Goal: Information Seeking & Learning: Learn about a topic

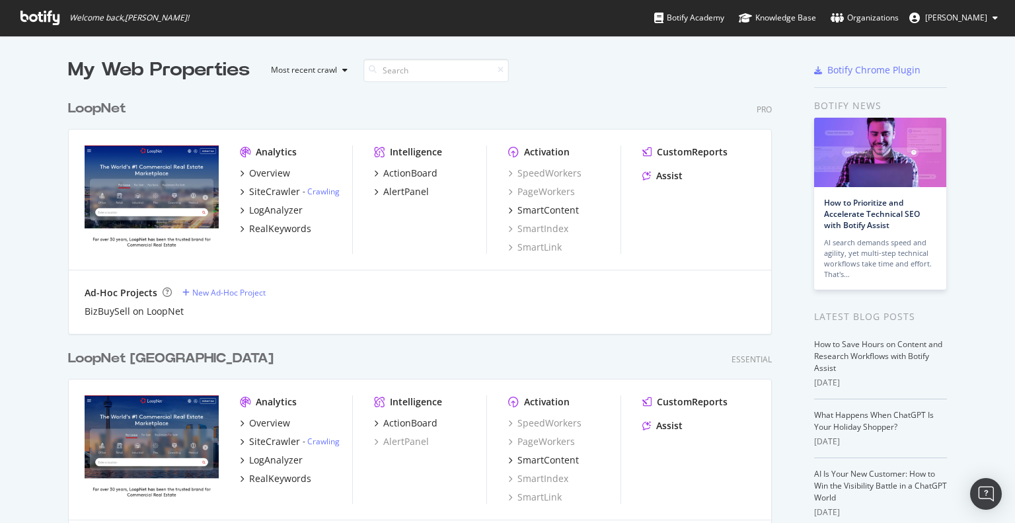
scroll to position [513, 995]
click at [254, 210] on div "LogAnalyzer" at bounding box center [276, 210] width 54 height 13
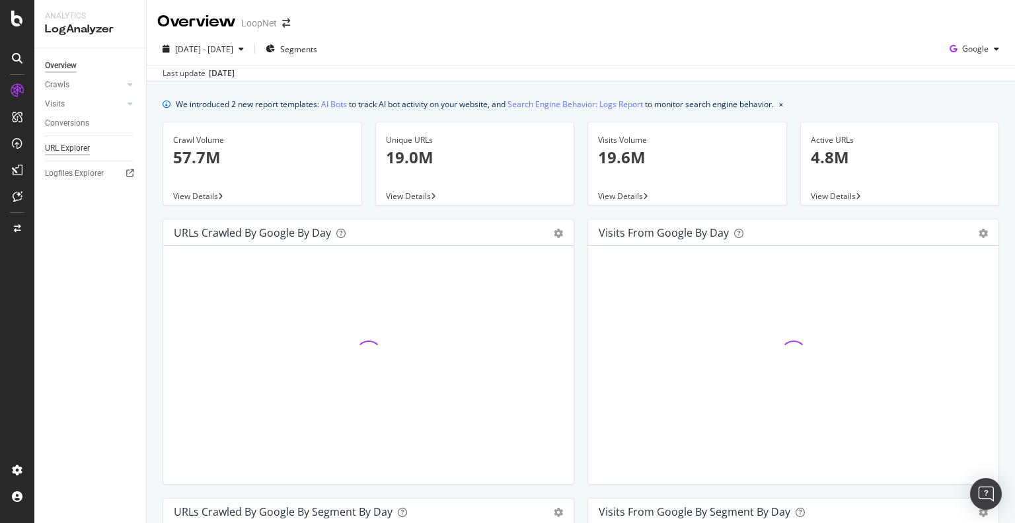
click at [61, 147] on div "URL Explorer" at bounding box center [67, 148] width 45 height 14
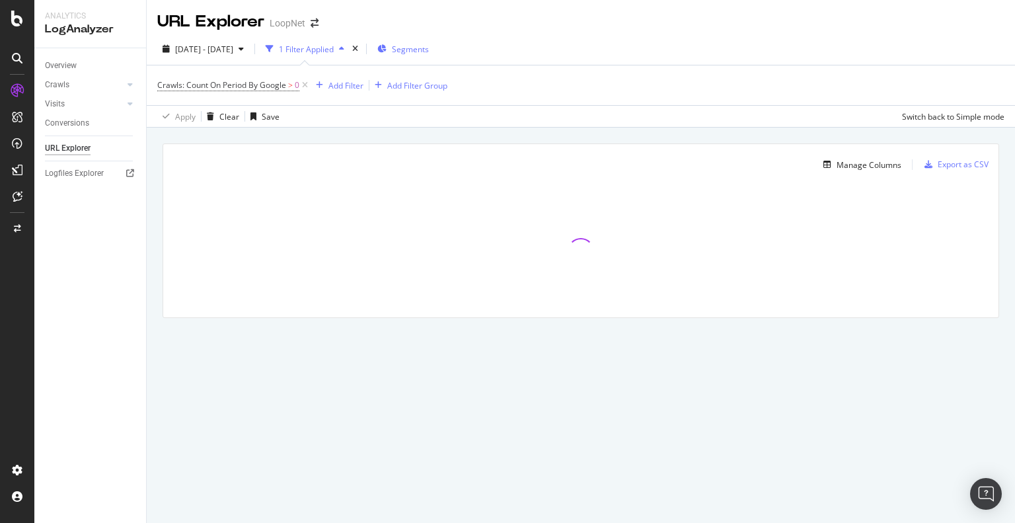
click at [429, 42] on div "Segments" at bounding box center [403, 49] width 52 height 20
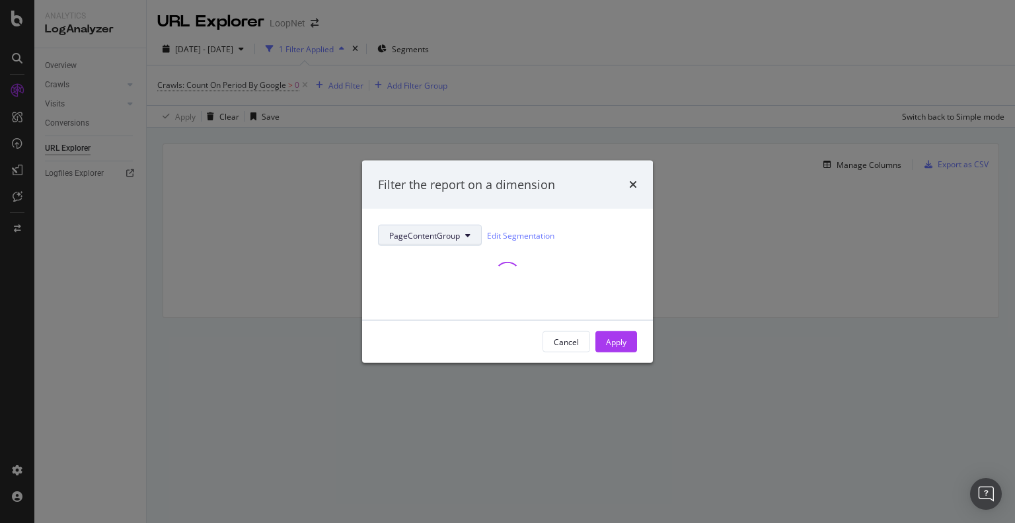
click at [436, 234] on span "PageContentGroup" at bounding box center [424, 234] width 71 height 11
click at [515, 238] on link "Edit Segmentation" at bounding box center [520, 235] width 67 height 14
click at [568, 341] on div "Cancel" at bounding box center [566, 341] width 25 height 11
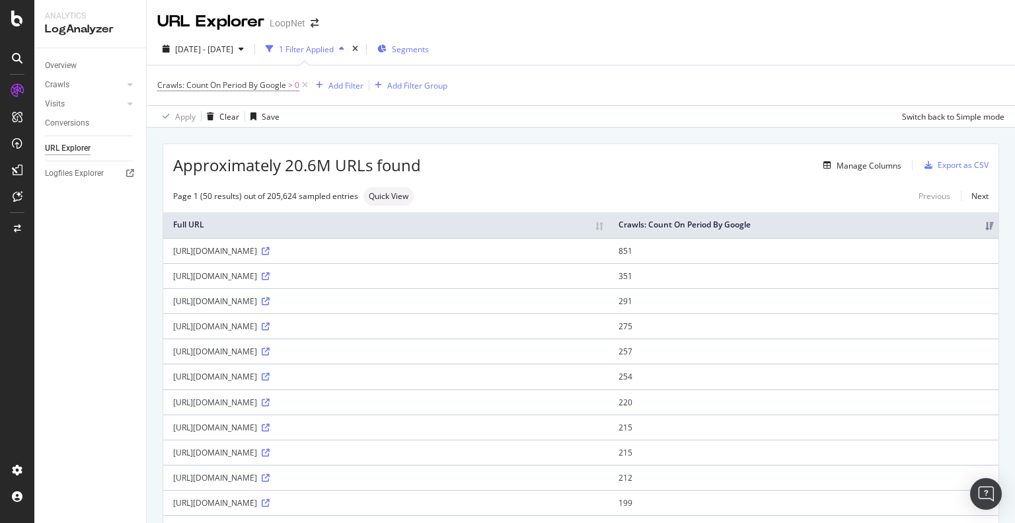
click at [429, 50] on span "Segments" at bounding box center [410, 49] width 37 height 11
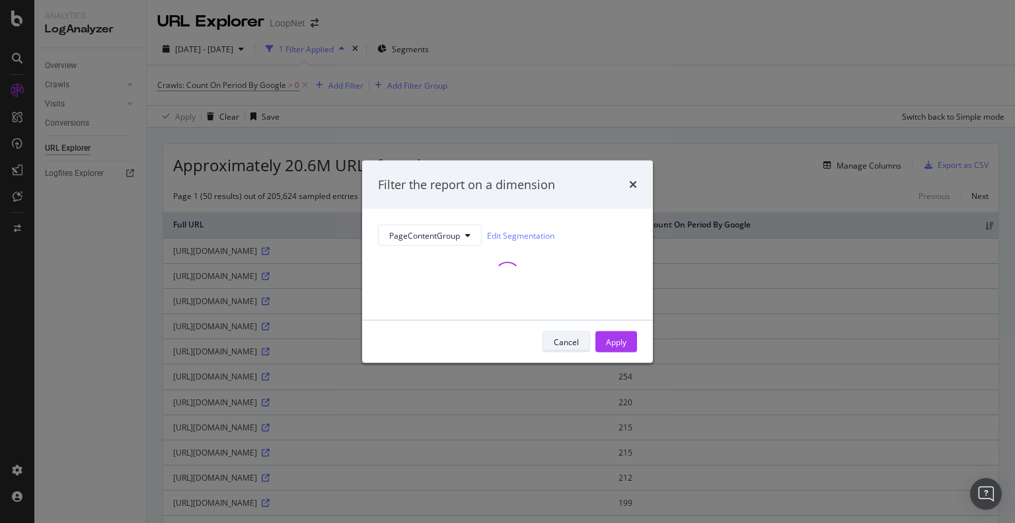
click at [572, 336] on div "Cancel" at bounding box center [566, 341] width 25 height 11
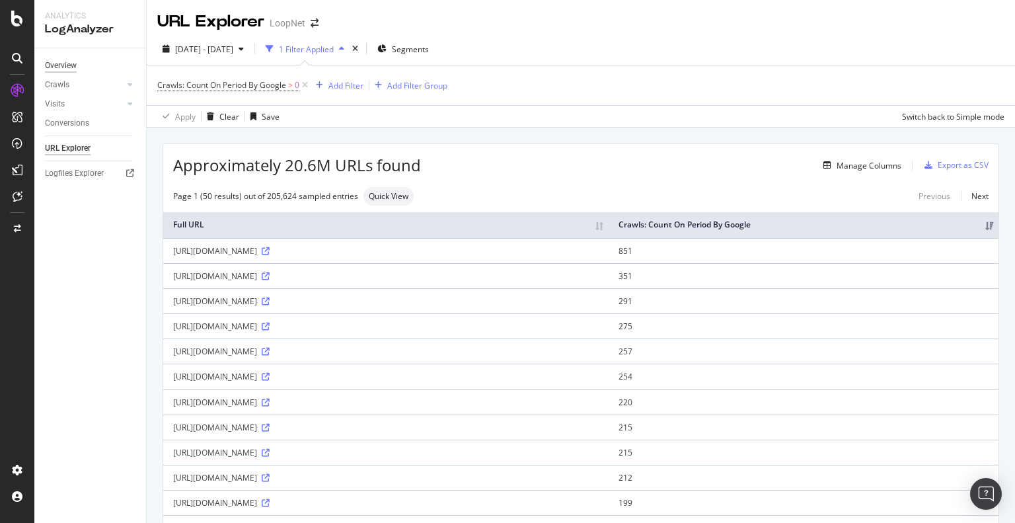
click at [56, 65] on div "Overview" at bounding box center [61, 66] width 32 height 14
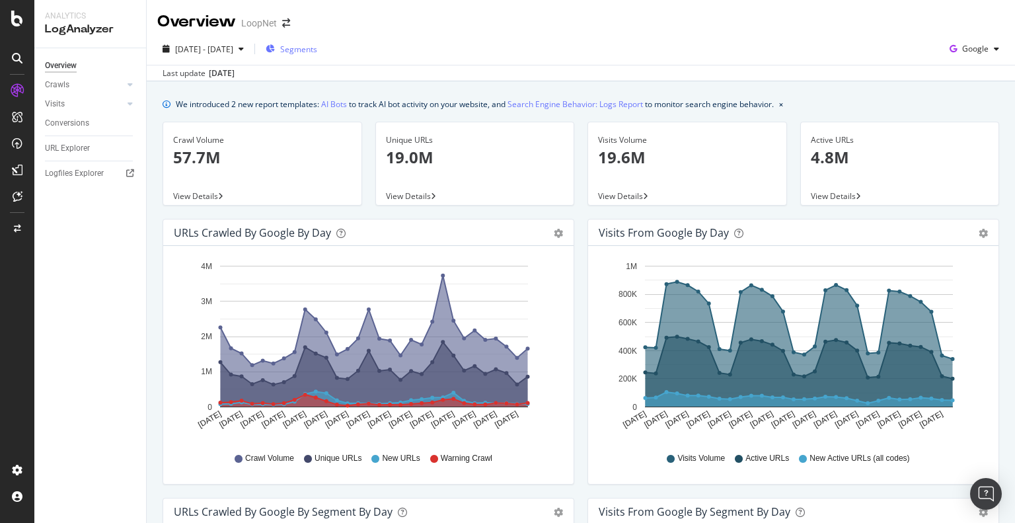
click at [317, 46] on span "Segments" at bounding box center [298, 49] width 37 height 11
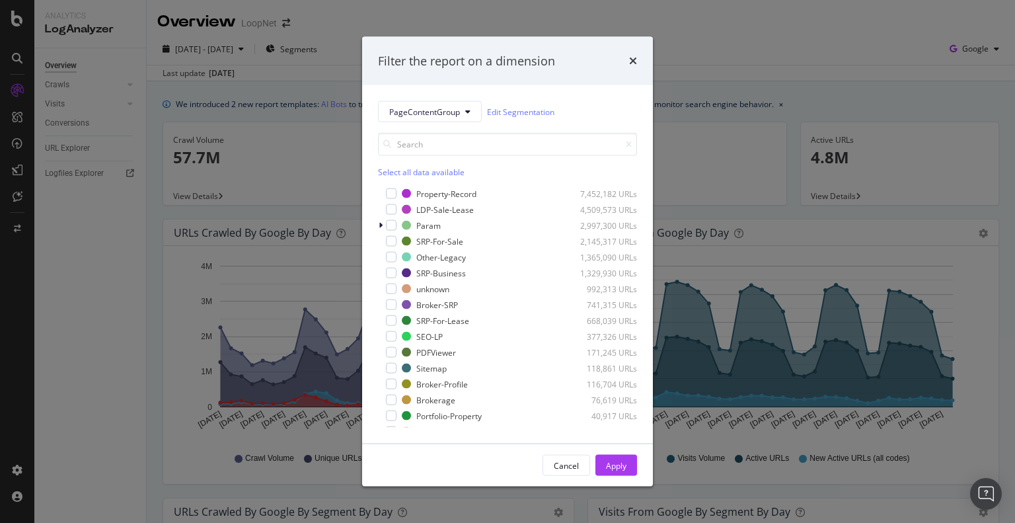
click at [346, 34] on div "Filter the report on a dimension PageContentGroup Edit Segmentation Select all …" at bounding box center [507, 261] width 1015 height 523
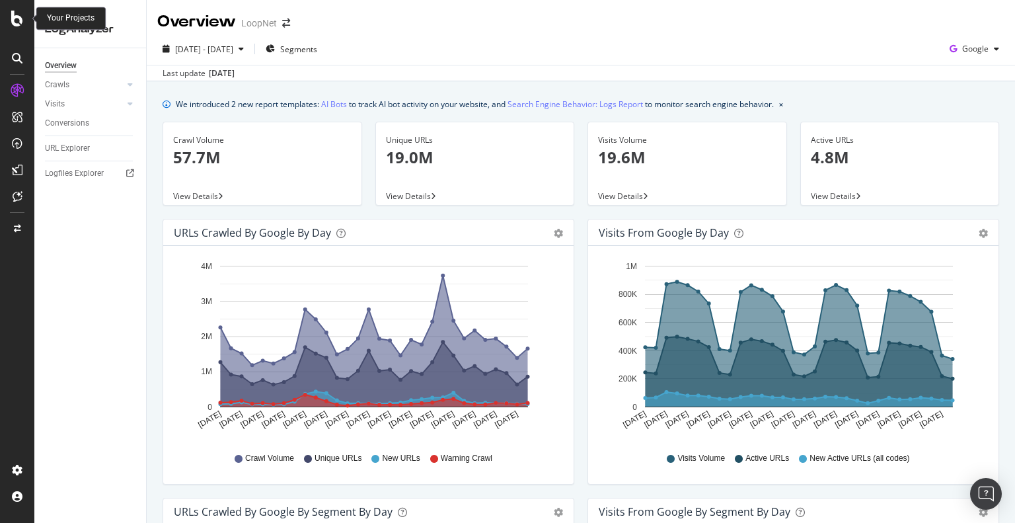
click at [12, 19] on icon at bounding box center [17, 19] width 12 height 16
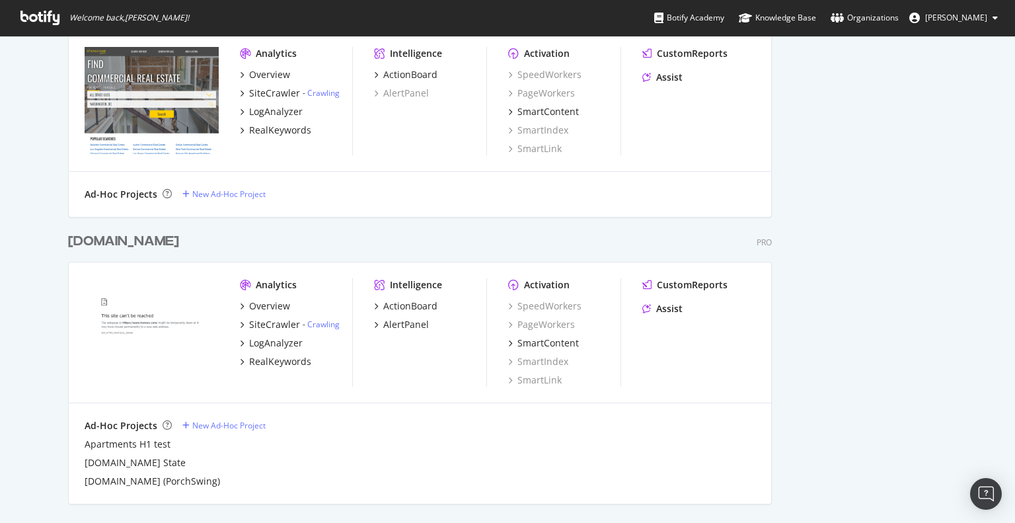
scroll to position [888, 0]
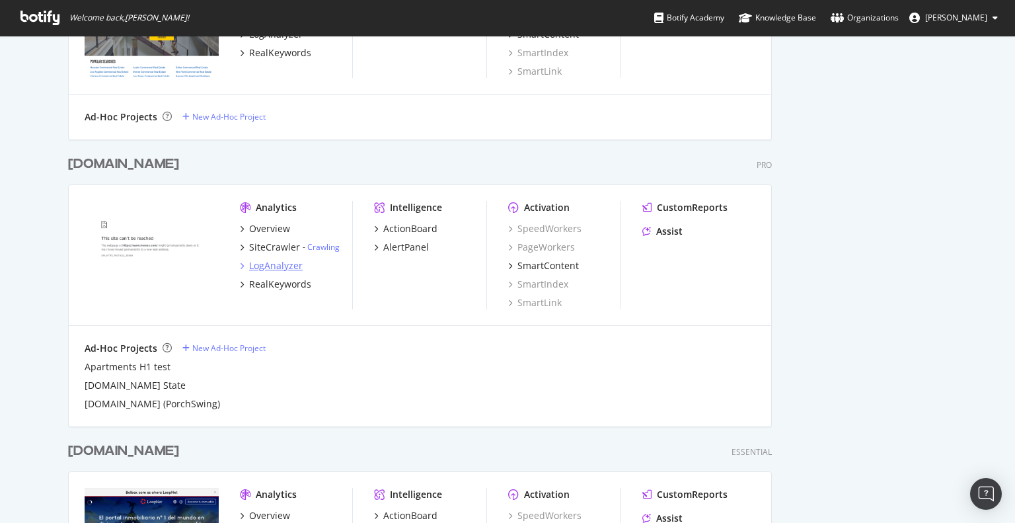
click at [256, 271] on div "LogAnalyzer" at bounding box center [276, 265] width 54 height 13
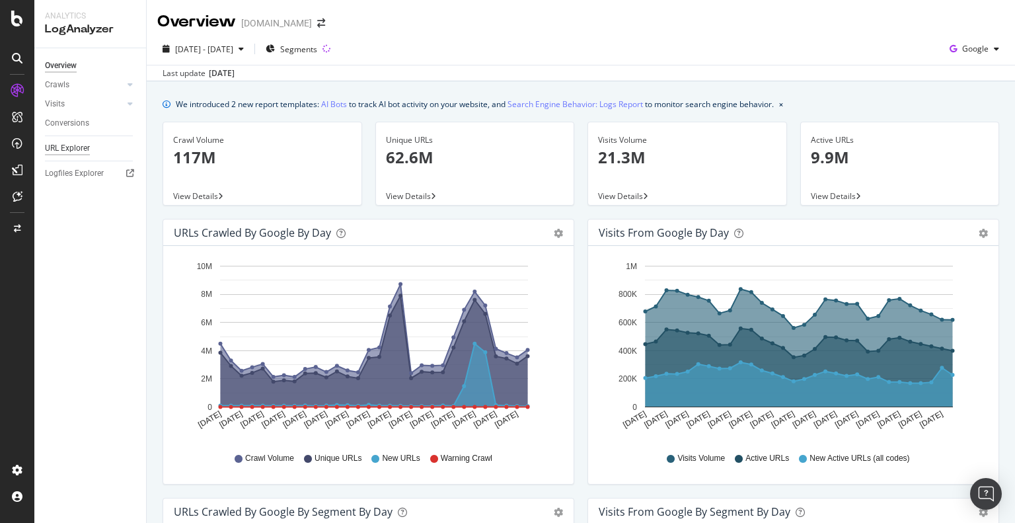
click at [67, 147] on div "URL Explorer" at bounding box center [67, 148] width 45 height 14
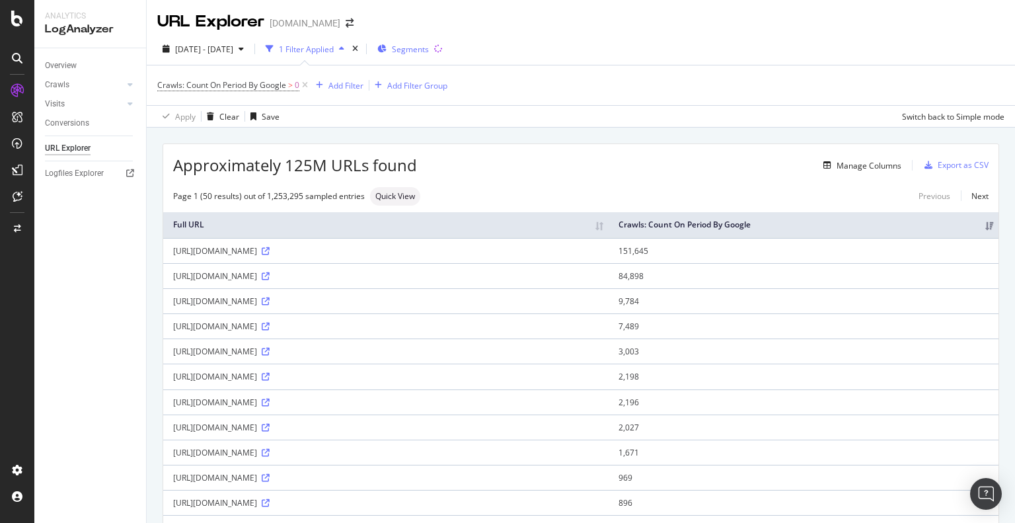
click at [429, 44] on span "Segments" at bounding box center [410, 49] width 37 height 11
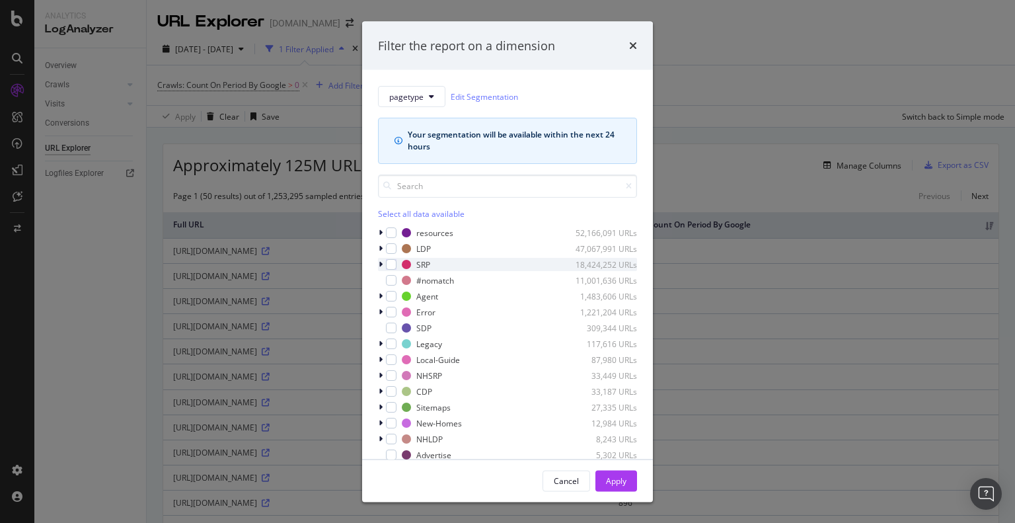
click at [381, 264] on icon "modal" at bounding box center [381, 264] width 4 height 8
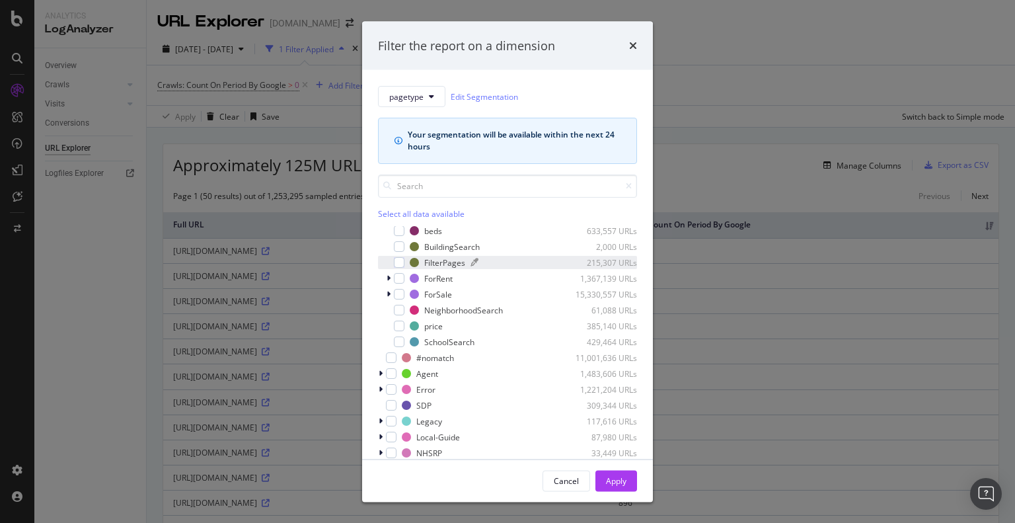
scroll to position [50, 0]
click at [397, 336] on div "modal" at bounding box center [399, 341] width 11 height 11
click at [607, 478] on div "Apply" at bounding box center [616, 480] width 20 height 11
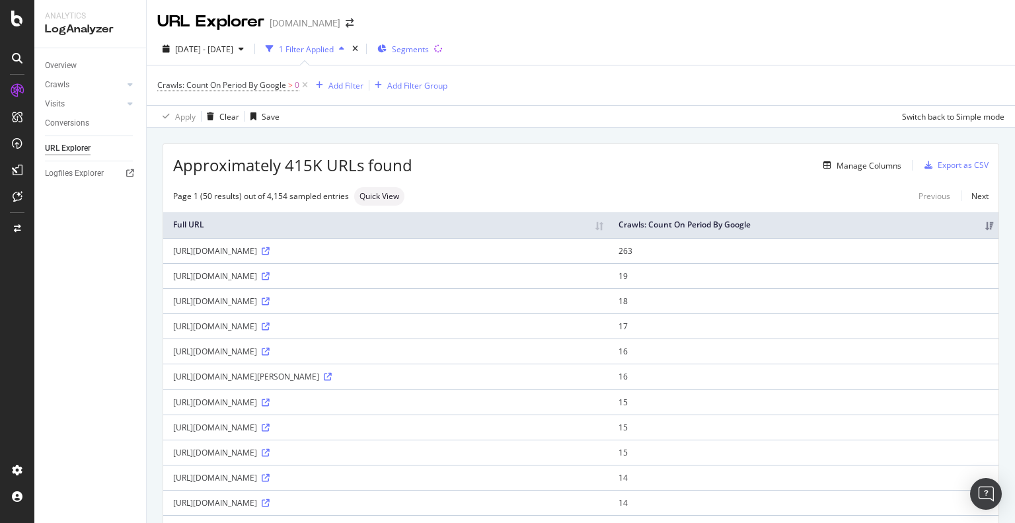
click at [422, 42] on div "Segments" at bounding box center [403, 49] width 52 height 20
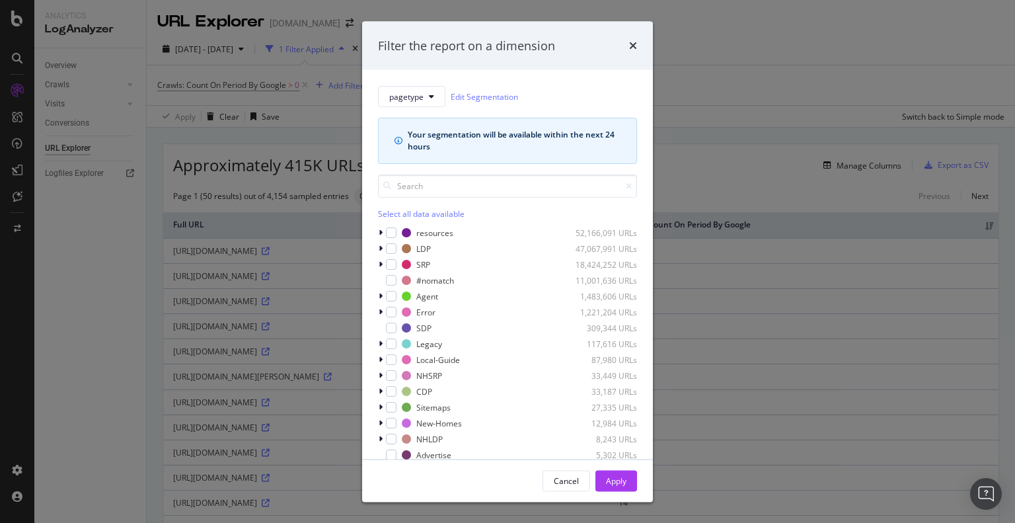
click at [734, 78] on div "Filter the report on a dimension pagetype Edit Segmentation Your segmentation w…" at bounding box center [507, 261] width 1015 height 523
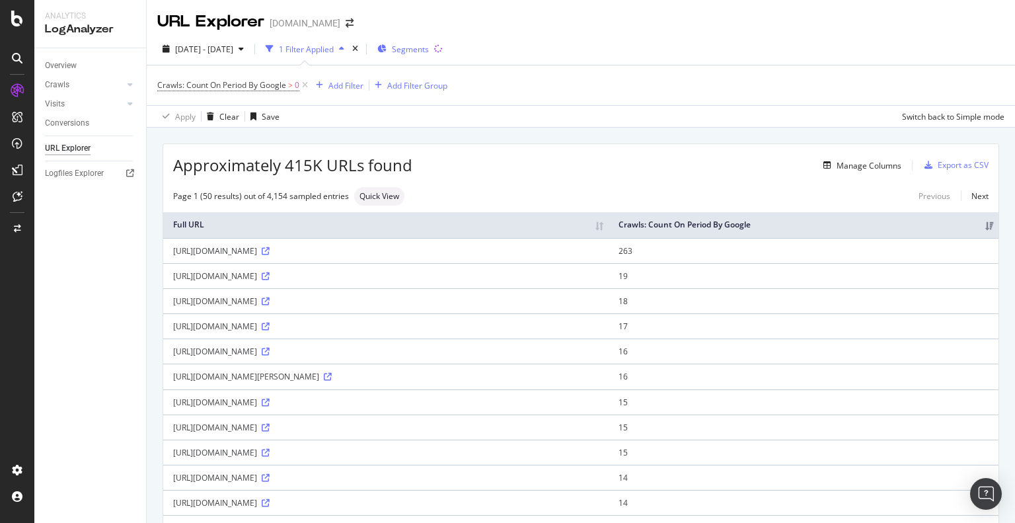
click at [429, 44] on span "Segments" at bounding box center [410, 49] width 37 height 11
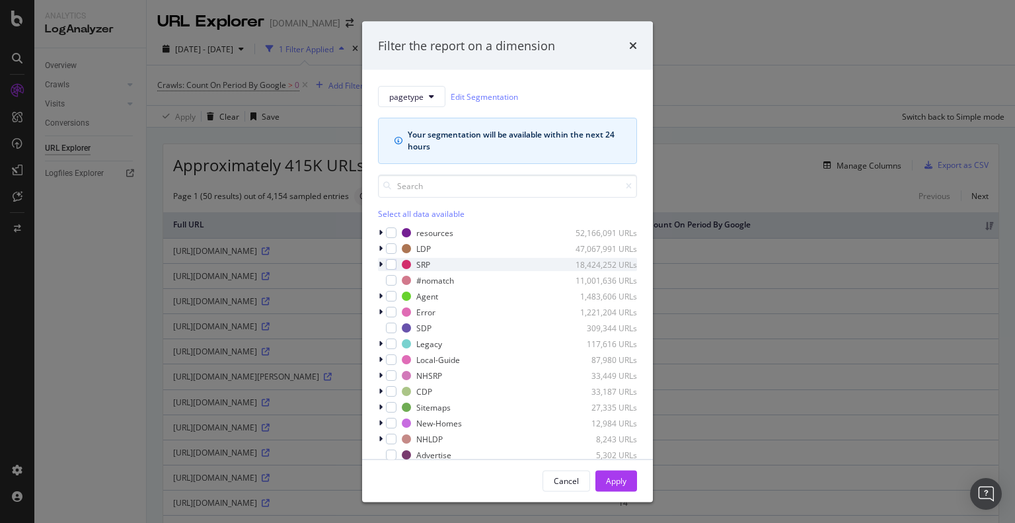
click at [382, 264] on icon "modal" at bounding box center [381, 264] width 4 height 8
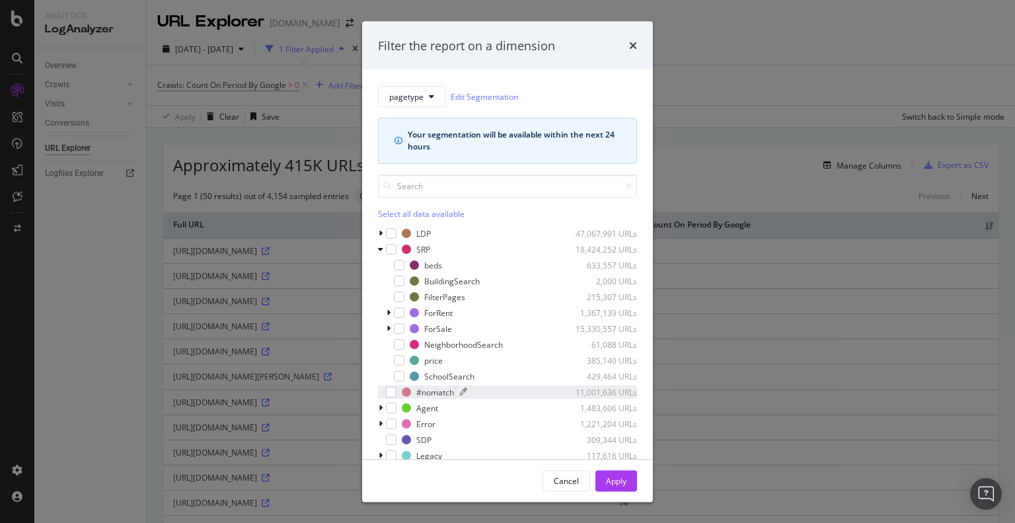
scroll to position [15, 0]
click at [399, 373] on div "modal" at bounding box center [399, 376] width 11 height 11
click at [623, 475] on div "Apply" at bounding box center [616, 480] width 20 height 11
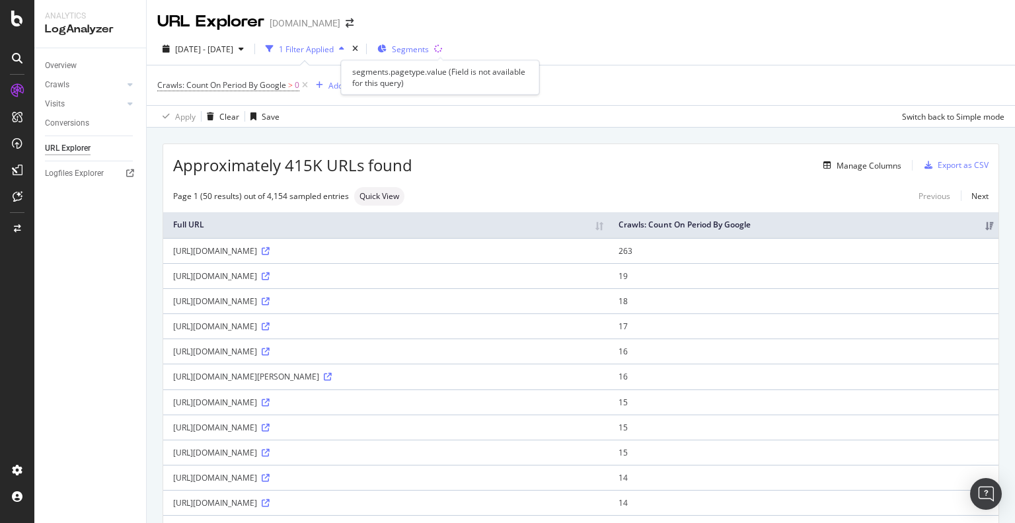
click at [429, 51] on span "Segments" at bounding box center [410, 49] width 37 height 11
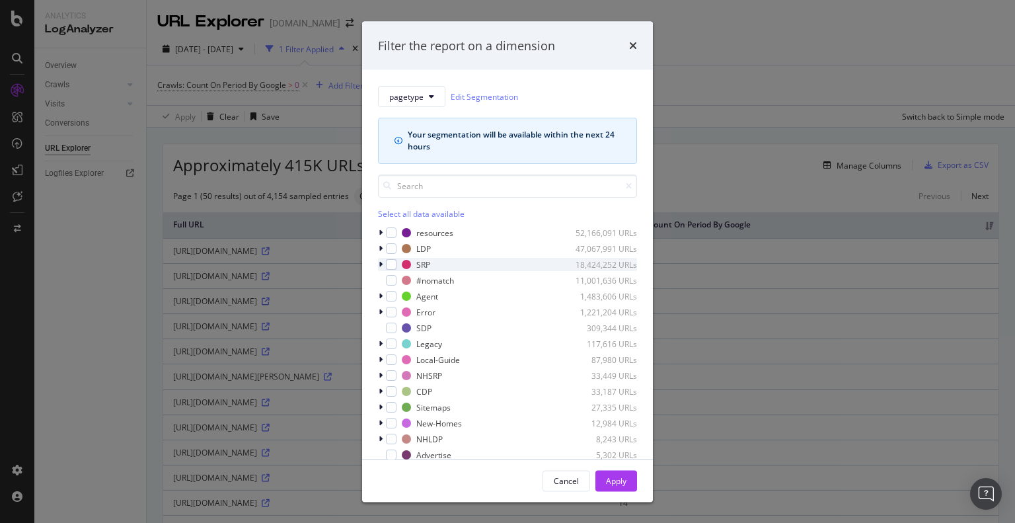
click at [383, 264] on div "modal" at bounding box center [382, 264] width 8 height 13
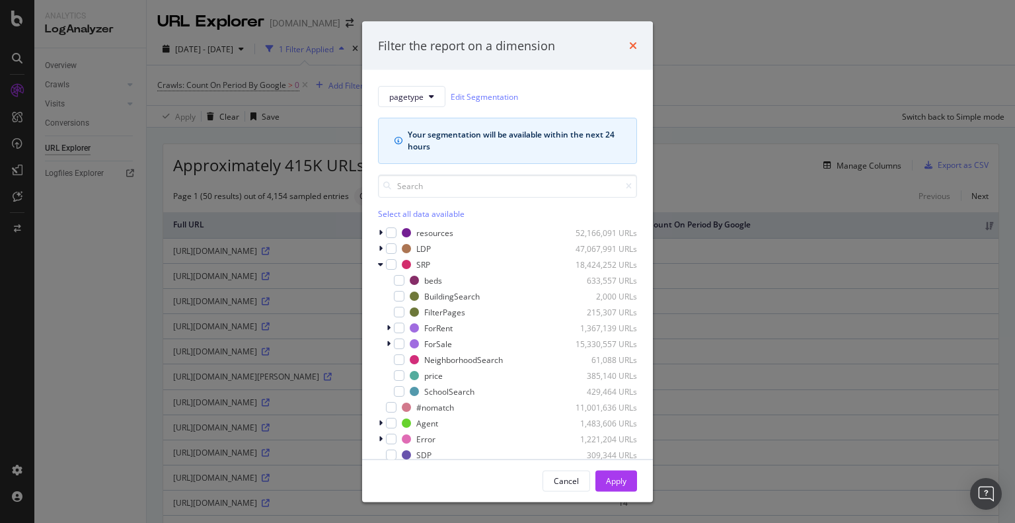
click at [630, 42] on icon "times" at bounding box center [633, 45] width 8 height 11
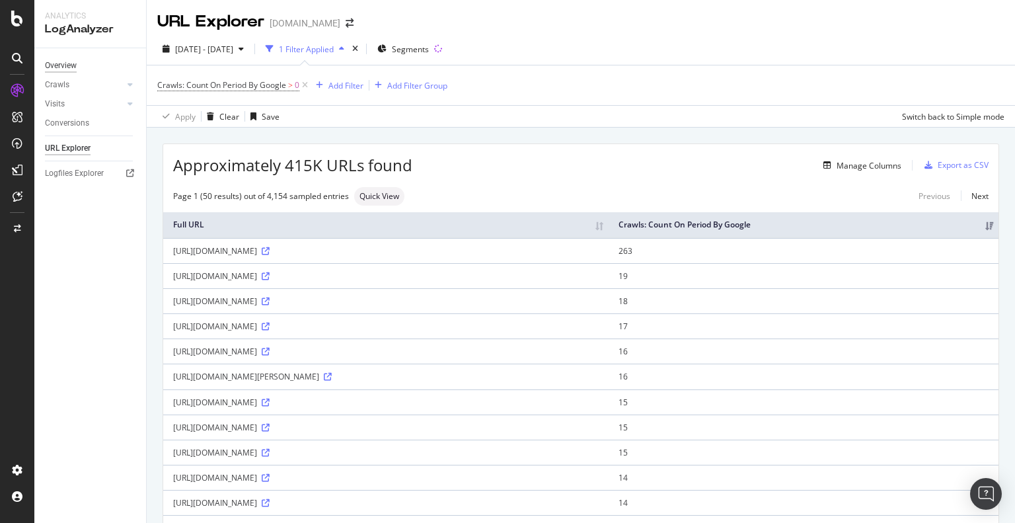
click at [63, 65] on div "Overview" at bounding box center [61, 66] width 32 height 14
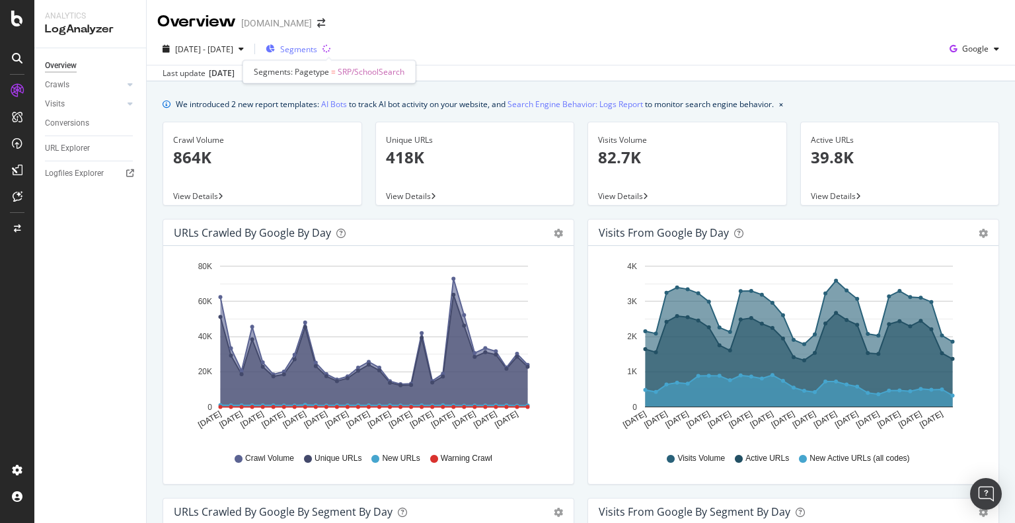
click at [317, 45] on span "Segments" at bounding box center [298, 49] width 37 height 11
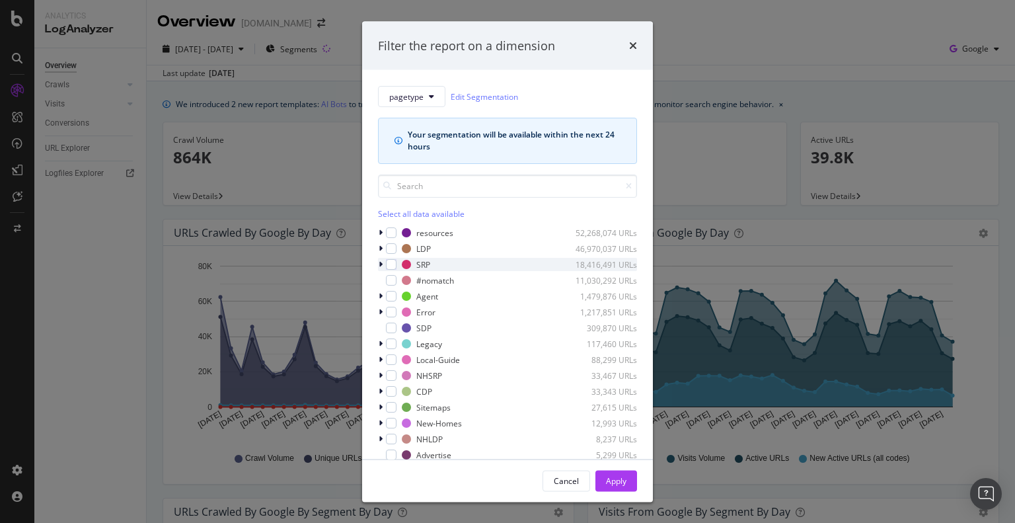
click at [382, 263] on icon "modal" at bounding box center [381, 264] width 4 height 8
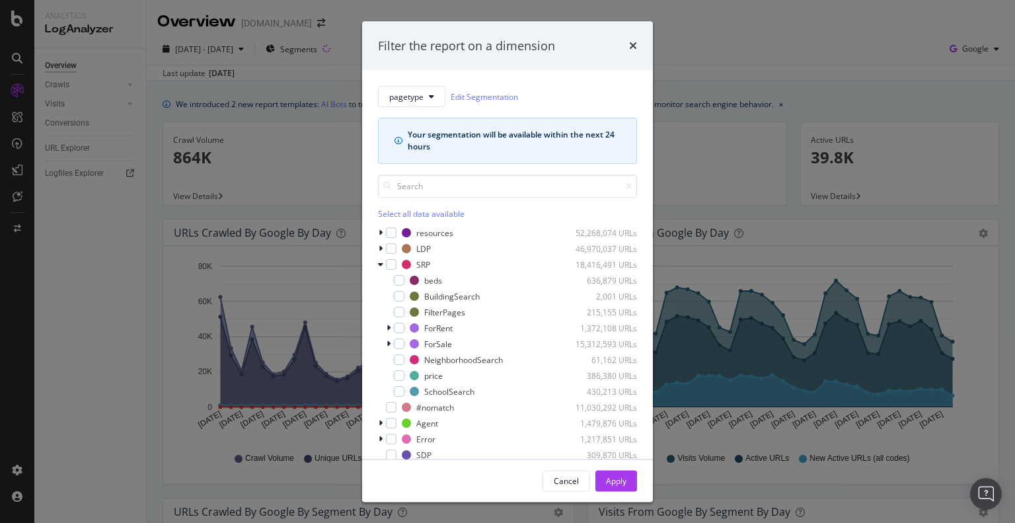
click at [625, 55] on div "Filter the report on a dimension" at bounding box center [507, 45] width 291 height 49
click at [632, 52] on div "times" at bounding box center [633, 45] width 8 height 17
